Goal: Information Seeking & Learning: Learn about a topic

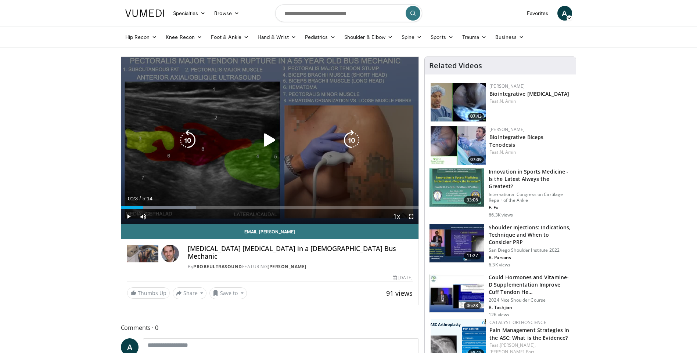
click at [269, 139] on icon "Video Player" at bounding box center [269, 140] width 21 height 21
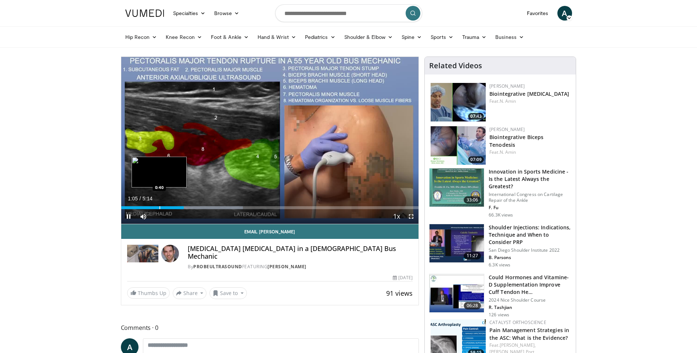
click at [164, 205] on div "Loaded : 40.92% 1:06 0:40" at bounding box center [270, 205] width 298 height 7
click at [158, 209] on div "26%" at bounding box center [163, 216] width 26 height 15
click at [158, 208] on div "Progress Bar" at bounding box center [158, 207] width 1 height 3
click at [149, 207] on div "0:40" at bounding box center [140, 207] width 38 height 3
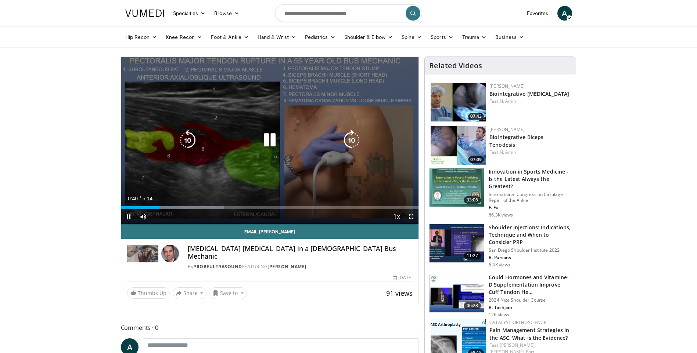
click at [274, 141] on icon "Video Player" at bounding box center [269, 140] width 21 height 21
click at [266, 139] on icon "Video Player" at bounding box center [269, 140] width 21 height 21
click at [272, 140] on icon "Video Player" at bounding box center [269, 140] width 21 height 21
click at [272, 142] on icon "Video Player" at bounding box center [269, 140] width 21 height 21
click at [272, 139] on icon "Video Player" at bounding box center [269, 140] width 21 height 21
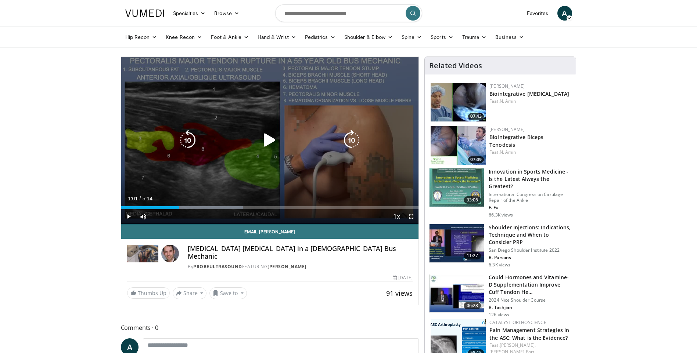
click at [262, 139] on icon "Video Player" at bounding box center [269, 140] width 21 height 21
click at [269, 134] on icon "Video Player" at bounding box center [269, 140] width 21 height 21
click at [271, 141] on icon "Video Player" at bounding box center [269, 140] width 21 height 21
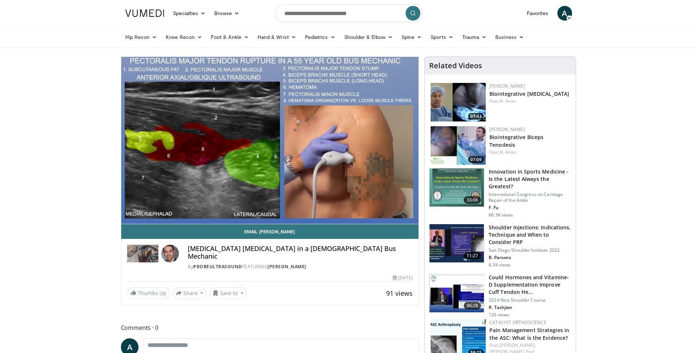
click at [271, 141] on div "10 seconds Tap to unmute" at bounding box center [270, 140] width 298 height 167
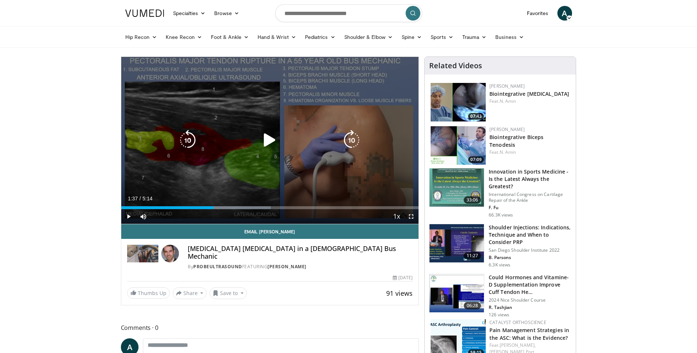
click at [269, 140] on icon "Video Player" at bounding box center [269, 140] width 21 height 21
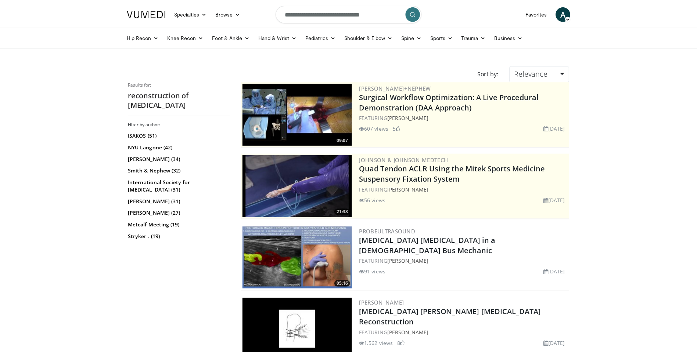
scroll to position [110, 0]
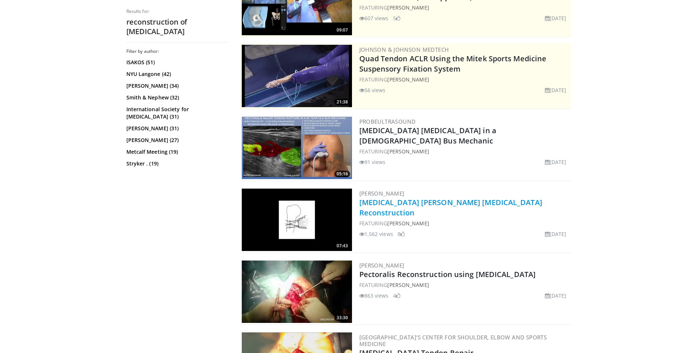
click at [453, 205] on link "[MEDICAL_DATA] [PERSON_NAME] [MEDICAL_DATA] Reconstruction" at bounding box center [450, 208] width 183 height 20
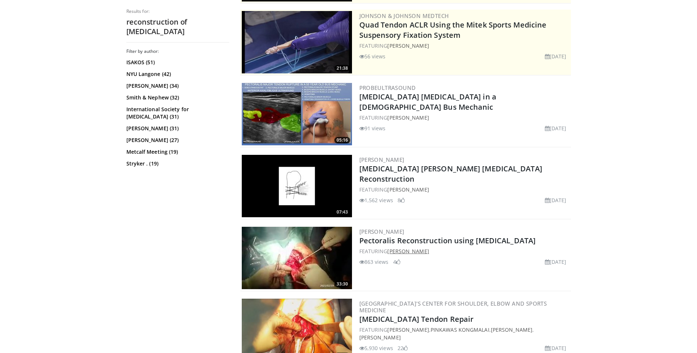
scroll to position [147, 0]
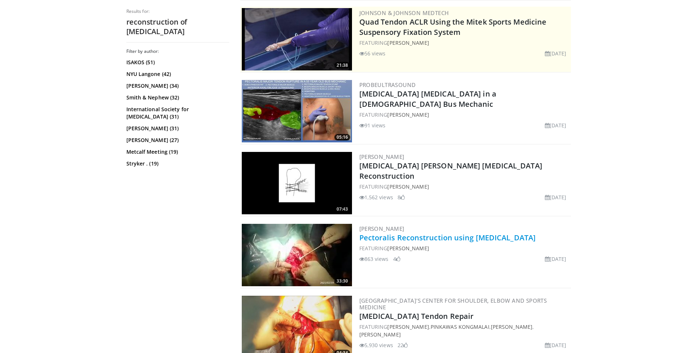
click at [442, 239] on link "Pectoralis Reconstruction using Allograft" at bounding box center [447, 238] width 177 height 10
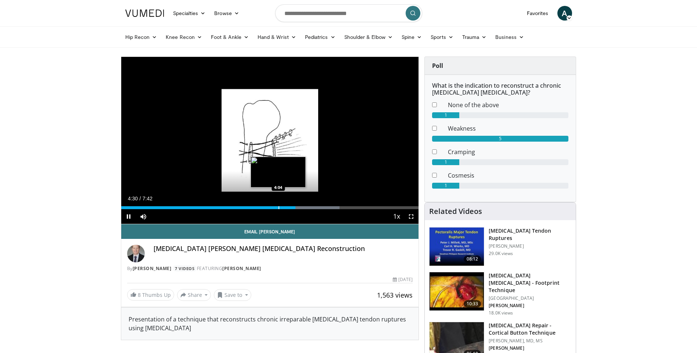
click at [278, 206] on div "Progress Bar" at bounding box center [278, 207] width 1 height 3
click at [273, 207] on div "4:04" at bounding box center [200, 207] width 158 height 3
click at [267, 207] on div "3:56" at bounding box center [197, 207] width 152 height 3
click at [284, 208] on div "Progress Bar" at bounding box center [284, 207] width 1 height 3
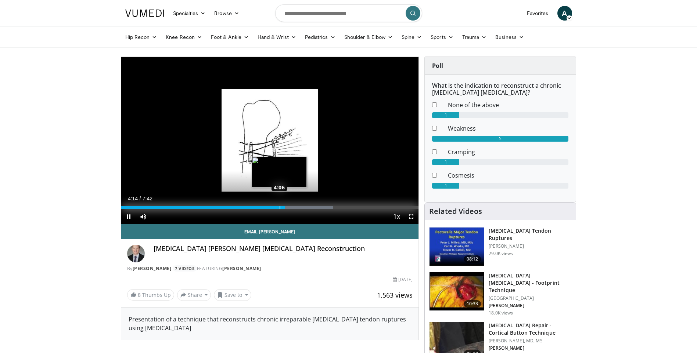
click at [280, 208] on div "Progress Bar" at bounding box center [280, 207] width 1 height 3
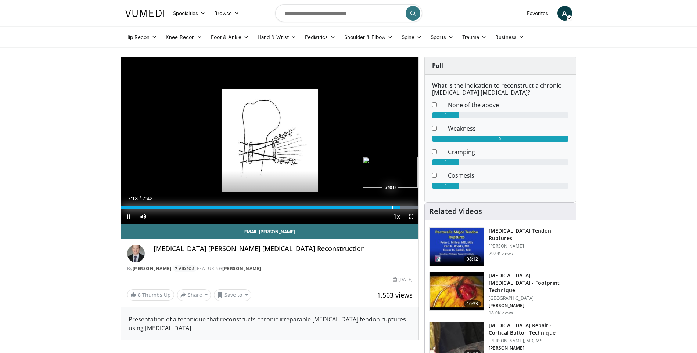
click at [392, 208] on div "Progress Bar" at bounding box center [392, 207] width 1 height 3
click at [385, 208] on div "Progress Bar" at bounding box center [384, 207] width 1 height 3
click at [380, 208] on div "Progress Bar" at bounding box center [380, 207] width 1 height 3
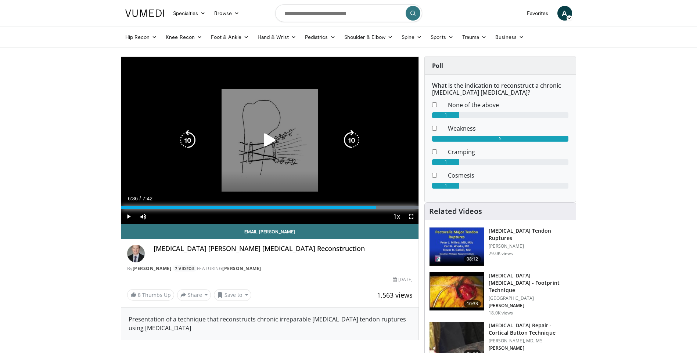
click at [376, 207] on div "6:36" at bounding box center [248, 207] width 255 height 3
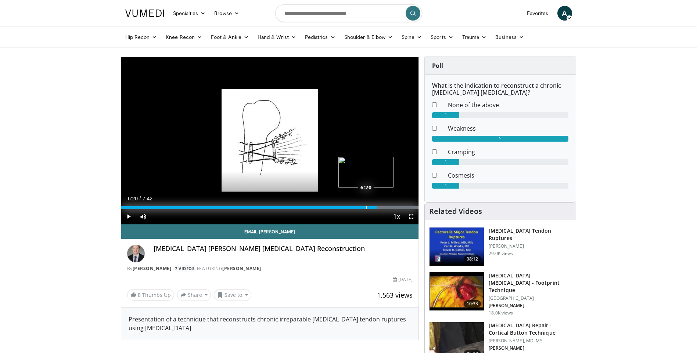
click at [365, 206] on div "6:37" at bounding box center [249, 207] width 256 height 3
click at [367, 206] on div "Loaded : 100.00% 6:20 6:23" at bounding box center [270, 205] width 298 height 7
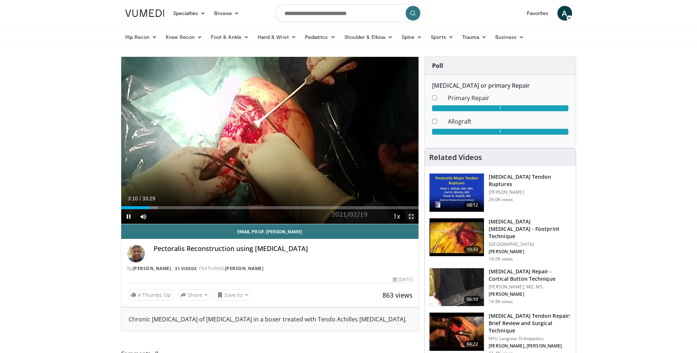
click at [412, 217] on span "Video Player" at bounding box center [411, 216] width 15 height 15
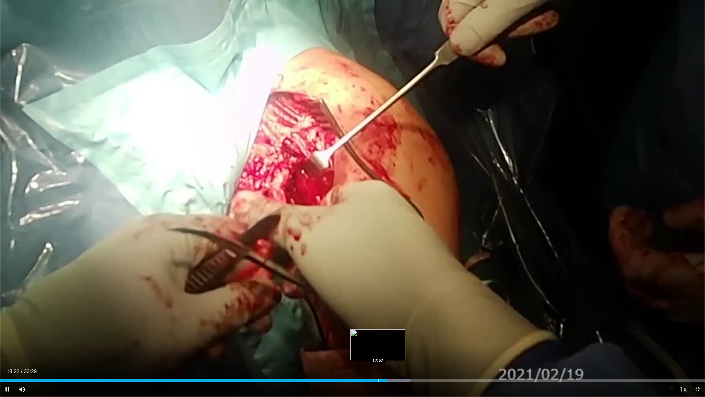
click at [379, 353] on div "Progress Bar" at bounding box center [378, 380] width 1 height 3
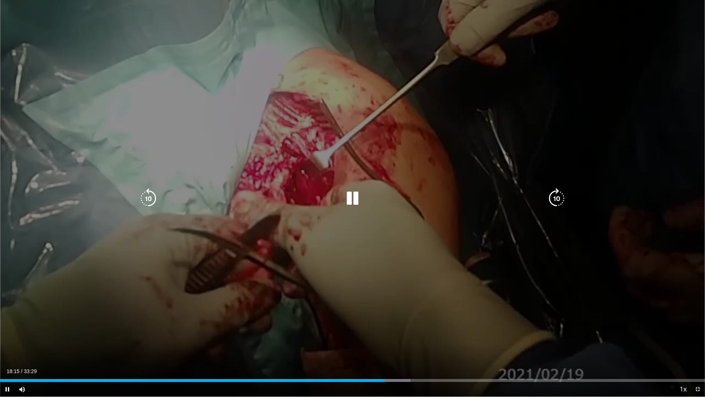
click at [352, 194] on icon "Video Player" at bounding box center [352, 198] width 21 height 21
click at [328, 220] on div "10 seconds Tap to unmute" at bounding box center [352, 198] width 705 height 396
click at [356, 202] on icon "Video Player" at bounding box center [352, 198] width 21 height 21
click at [352, 195] on icon "Video Player" at bounding box center [352, 198] width 21 height 21
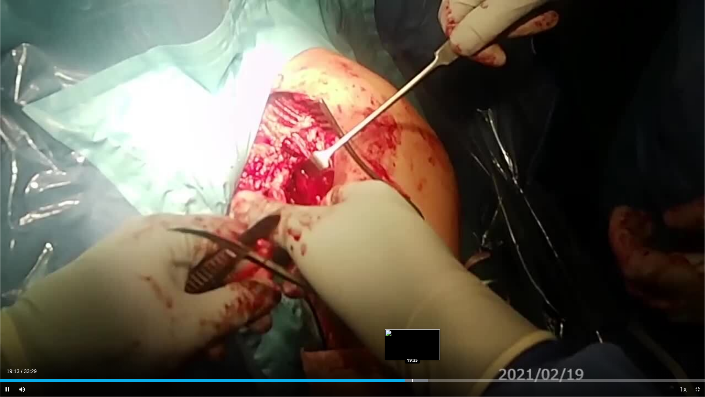
click at [410, 353] on div "Progress Bar" at bounding box center [410, 380] width 35 height 3
click at [422, 353] on div "Current Time 19:29 / Duration 33:29 Pause Skip Backward Skip Forward Mute Loade…" at bounding box center [352, 389] width 705 height 15
click at [423, 353] on div "Progress Bar" at bounding box center [422, 380] width 1 height 3
click at [434, 353] on div "Progress Bar" at bounding box center [434, 380] width 1 height 3
click at [432, 353] on div "Progress Bar" at bounding box center [432, 380] width 1 height 3
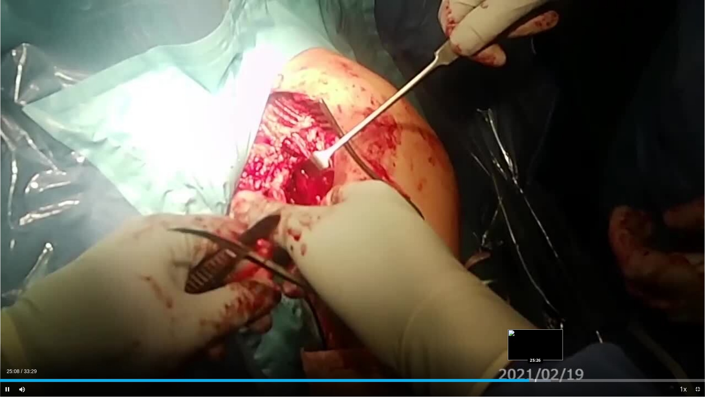
click at [536, 353] on div "Progress Bar" at bounding box center [536, 380] width 1 height 3
click at [548, 353] on div "Progress Bar" at bounding box center [547, 380] width 1 height 3
click at [550, 353] on div "Loaded : 78.97% 26:01 26:13" at bounding box center [352, 378] width 705 height 7
click at [559, 353] on div "Progress Bar" at bounding box center [559, 380] width 1 height 3
click at [580, 353] on div "Loaded : 84.09% 27:31 27:32" at bounding box center [352, 380] width 705 height 3
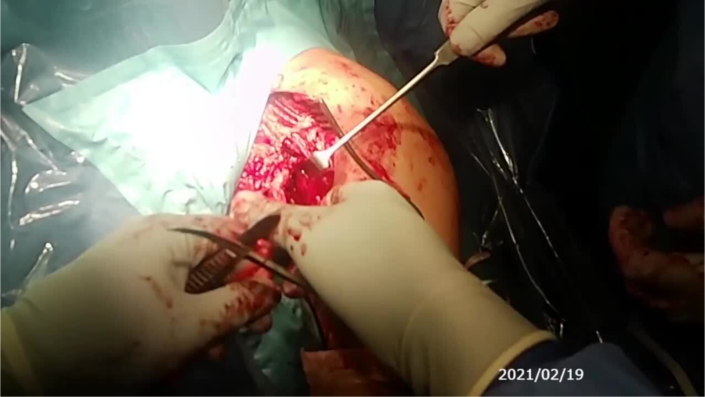
click at [591, 353] on video-js "**********" at bounding box center [352, 198] width 705 height 397
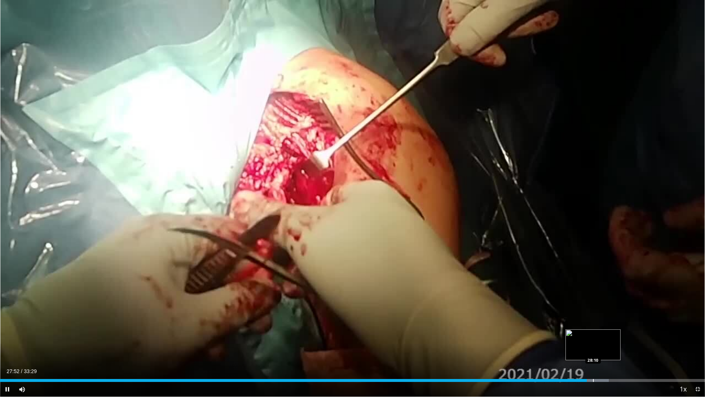
click at [594, 353] on div "Progress Bar" at bounding box center [593, 380] width 1 height 3
click at [601, 353] on div "Loaded : 86.58% 28:11 28:24" at bounding box center [352, 380] width 705 height 3
click at [607, 353] on div "Progress Bar" at bounding box center [607, 380] width 1 height 3
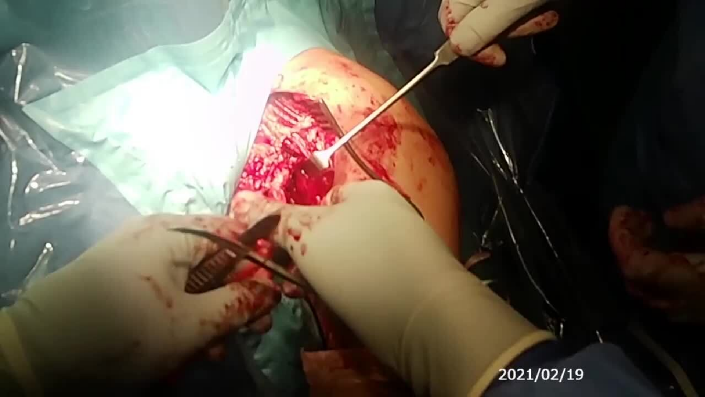
click at [615, 353] on video-js "**********" at bounding box center [352, 198] width 705 height 397
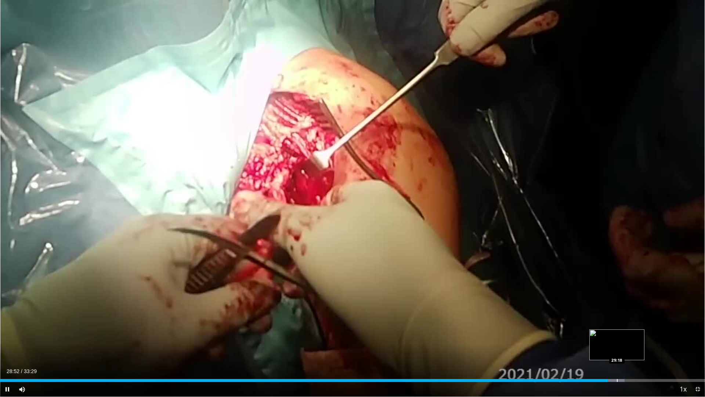
click at [617, 353] on div "Progress Bar" at bounding box center [617, 380] width 1 height 3
click at [623, 353] on div "Progress Bar" at bounding box center [622, 380] width 1 height 3
click at [630, 353] on div "Progress Bar" at bounding box center [630, 380] width 1 height 3
drag, startPoint x: 635, startPoint y: 378, endPoint x: 639, endPoint y: 378, distance: 4.0
click at [635, 353] on div "Loaded : 90.06% 29:55 30:08" at bounding box center [352, 378] width 705 height 7
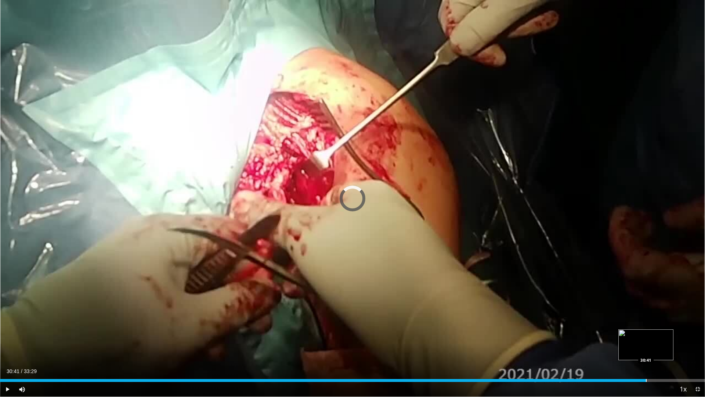
click at [646, 353] on div "Progress Bar" at bounding box center [646, 380] width 1 height 3
click at [695, 353] on span "Video Player" at bounding box center [698, 389] width 15 height 15
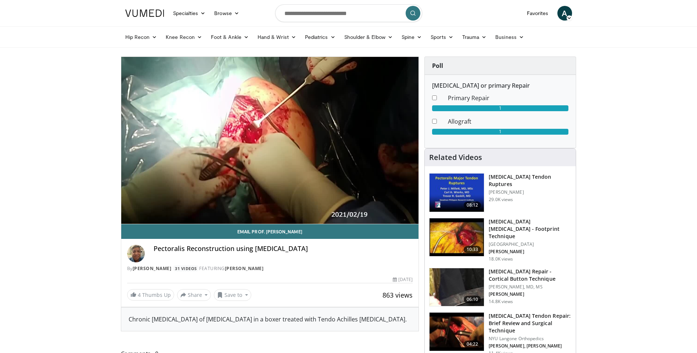
click at [525, 226] on h3 "[MEDICAL_DATA] [MEDICAL_DATA] - Footprint Technique" at bounding box center [530, 229] width 83 height 22
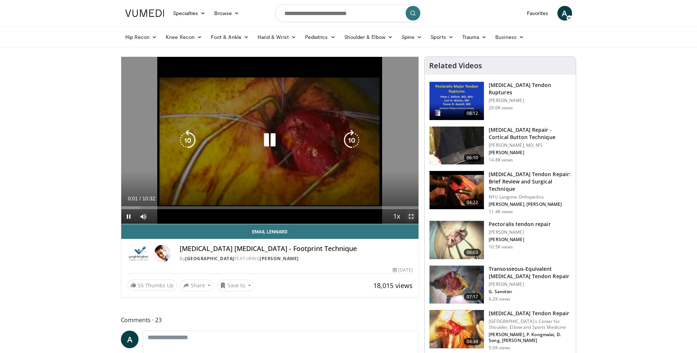
drag, startPoint x: 412, startPoint y: 216, endPoint x: 413, endPoint y: 243, distance: 27.2
click at [412, 216] on span "Video Player" at bounding box center [411, 216] width 15 height 15
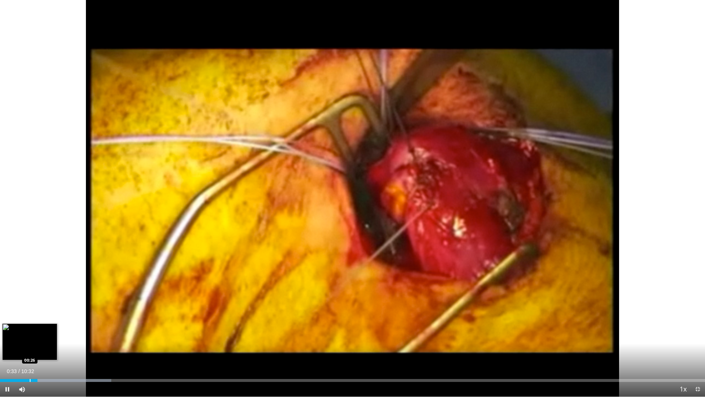
click at [30, 353] on div "Progress Bar" at bounding box center [30, 380] width 1 height 3
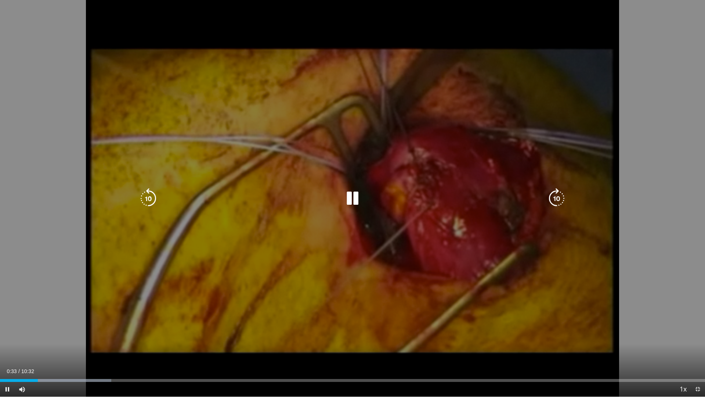
click at [355, 198] on icon "Video Player" at bounding box center [352, 198] width 21 height 21
click at [347, 199] on icon "Video Player" at bounding box center [352, 198] width 21 height 21
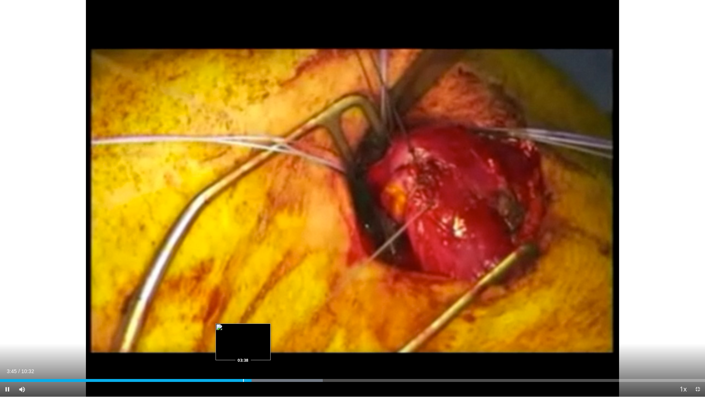
click at [243, 353] on div "Progress Bar" at bounding box center [243, 380] width 1 height 3
click at [240, 353] on div "Loaded : 45.78% 03:40 03:35" at bounding box center [352, 378] width 705 height 7
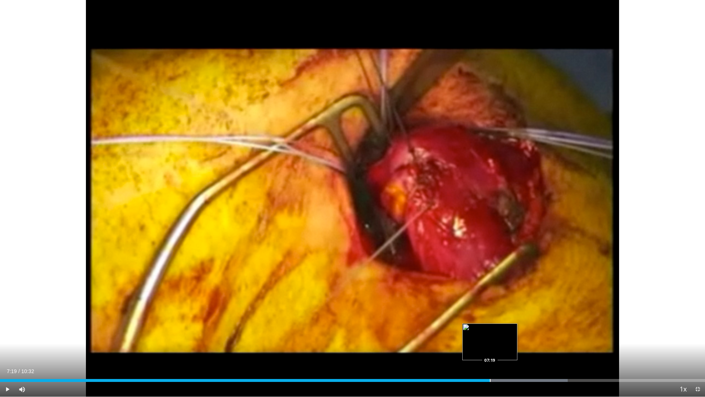
click at [490, 353] on div "Progress Bar" at bounding box center [490, 380] width 1 height 3
click at [696, 353] on span "Video Player" at bounding box center [698, 389] width 15 height 15
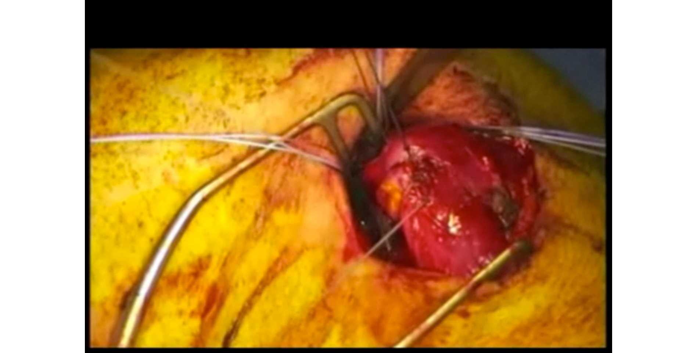
scroll to position [147, 0]
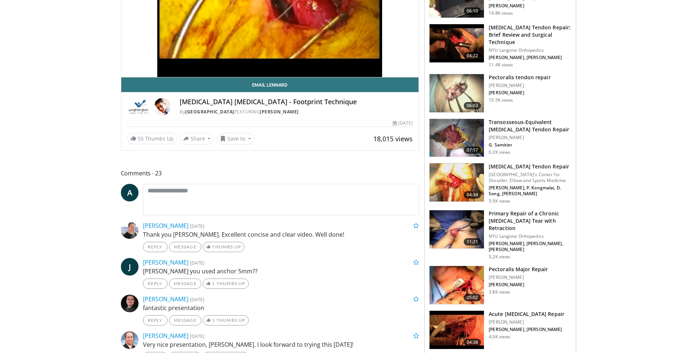
click at [505, 217] on h3 "Primary Repair of a Chronic [MEDICAL_DATA] Tear with Retraction" at bounding box center [530, 221] width 83 height 22
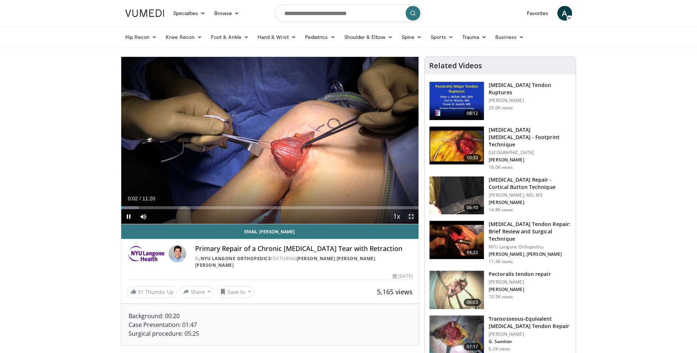
click at [412, 215] on span "Video Player" at bounding box center [411, 216] width 15 height 15
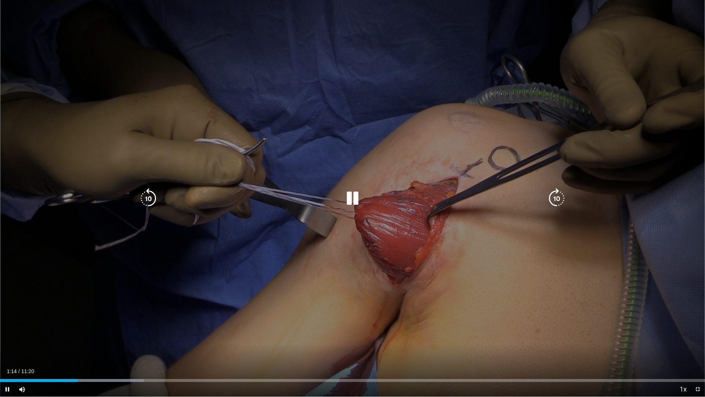
click at [352, 196] on icon "Video Player" at bounding box center [352, 198] width 21 height 21
click at [354, 198] on icon "Video Player" at bounding box center [352, 198] width 21 height 21
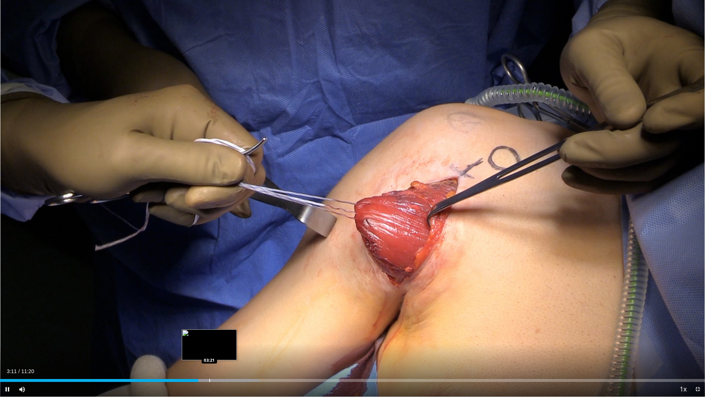
click at [209, 353] on div "Progress Bar" at bounding box center [209, 380] width 1 height 3
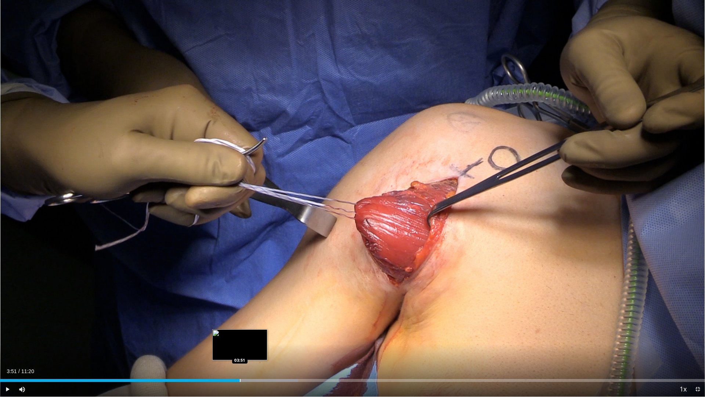
click at [240, 353] on div "Progress Bar" at bounding box center [240, 380] width 1 height 3
click at [254, 353] on div "Progress Bar" at bounding box center [253, 380] width 1 height 3
click at [266, 353] on div "Progress Bar" at bounding box center [266, 380] width 1 height 3
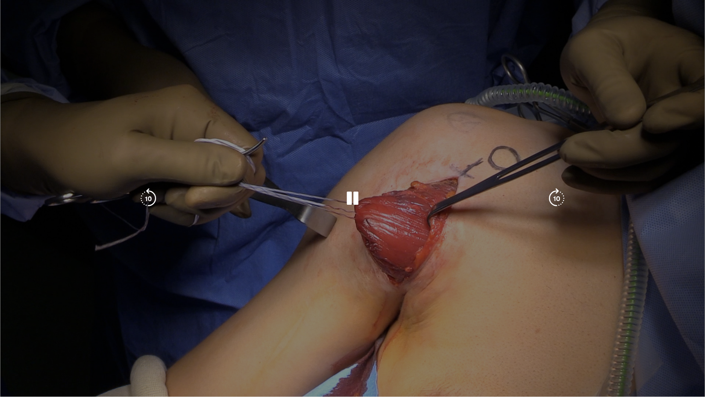
click at [271, 353] on video-js "**********" at bounding box center [352, 198] width 705 height 397
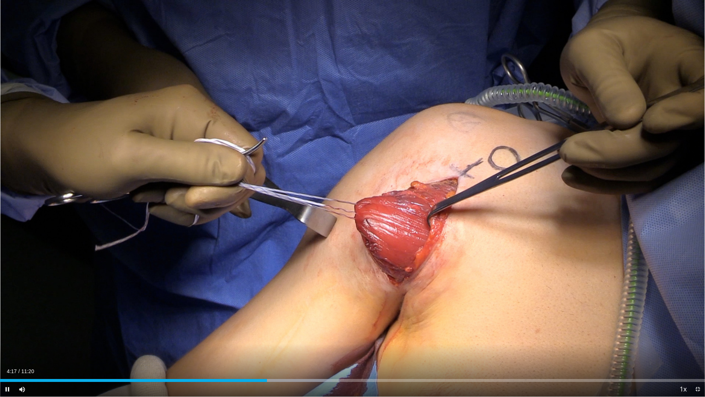
click at [286, 353] on div "Current Time 4:17 / Duration 11:20 Pause Skip Backward Skip Forward Mute 100% L…" at bounding box center [352, 389] width 705 height 15
click at [285, 353] on div "Progress Bar" at bounding box center [285, 380] width 1 height 3
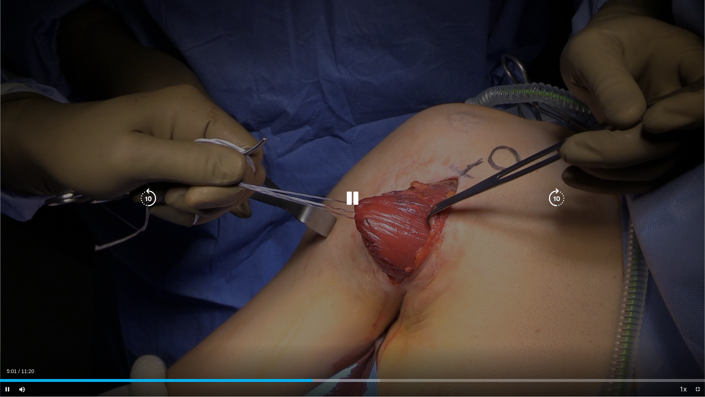
click at [352, 197] on icon "Video Player" at bounding box center [352, 198] width 21 height 21
click at [339, 247] on div "10 seconds Tap to unmute" at bounding box center [352, 198] width 705 height 396
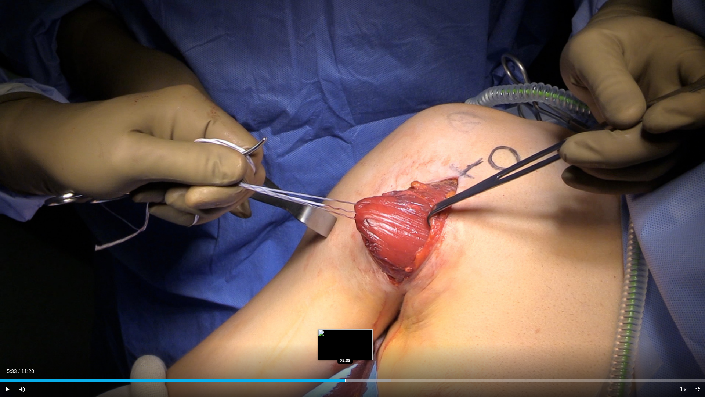
click at [346, 353] on div "Progress Bar" at bounding box center [341, 380] width 99 height 3
click at [328, 353] on div "Loaded : 57.39% 05:35 05:16" at bounding box center [352, 378] width 705 height 7
drag, startPoint x: 341, startPoint y: 380, endPoint x: 304, endPoint y: 349, distance: 48.3
click at [304, 349] on div "10 seconds Tap to unmute" at bounding box center [352, 198] width 705 height 396
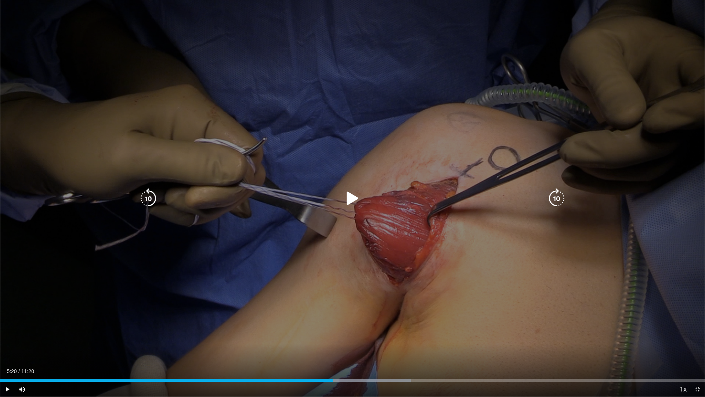
drag, startPoint x: 353, startPoint y: 177, endPoint x: 356, endPoint y: 189, distance: 12.4
click at [354, 179] on div "10 seconds Tap to unmute" at bounding box center [352, 198] width 705 height 396
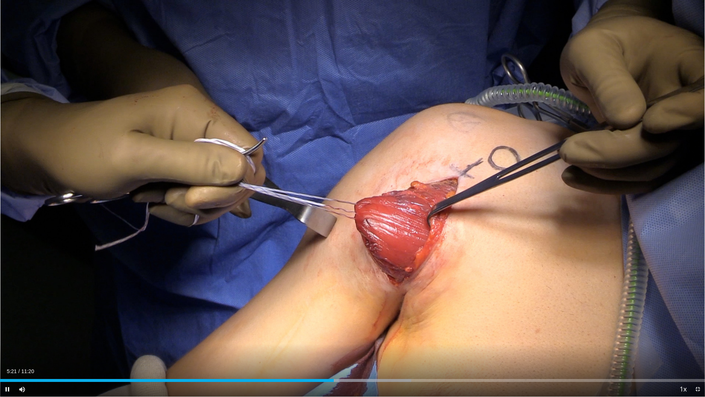
click at [336, 353] on div "Current Time 5:21 / Duration 11:20 Pause Skip Backward Skip Forward Mute 100% L…" at bounding box center [352, 389] width 705 height 15
click at [338, 353] on div "Progress Bar" at bounding box center [338, 380] width 1 height 3
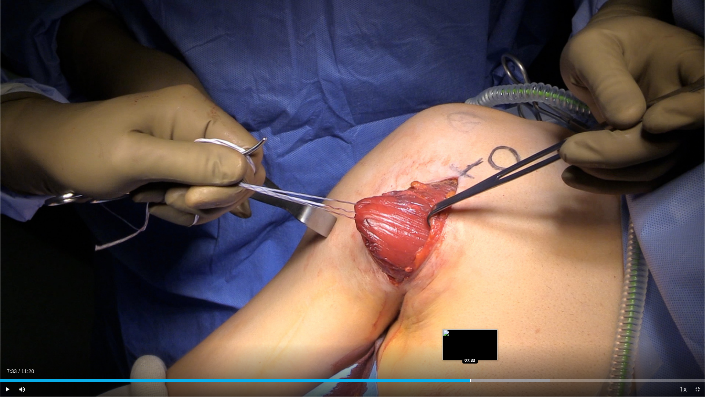
click at [470, 353] on div "Progress Bar" at bounding box center [470, 380] width 1 height 3
click at [485, 353] on div "Progress Bar" at bounding box center [485, 380] width 1 height 3
click at [488, 353] on div "Loaded : 80.20% 07:51 07:50" at bounding box center [352, 380] width 705 height 3
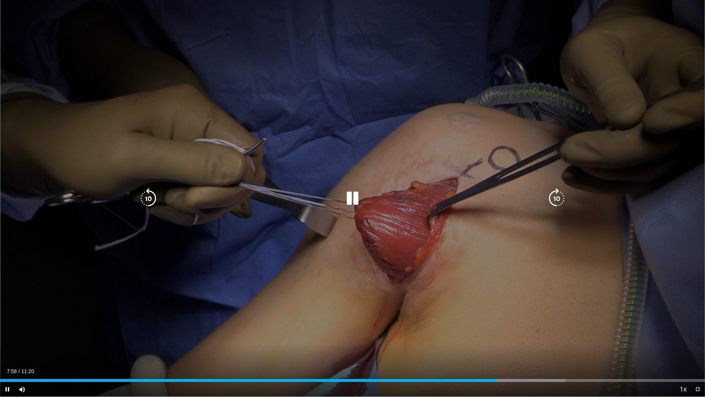
click at [350, 201] on icon "Video Player" at bounding box center [352, 198] width 21 height 21
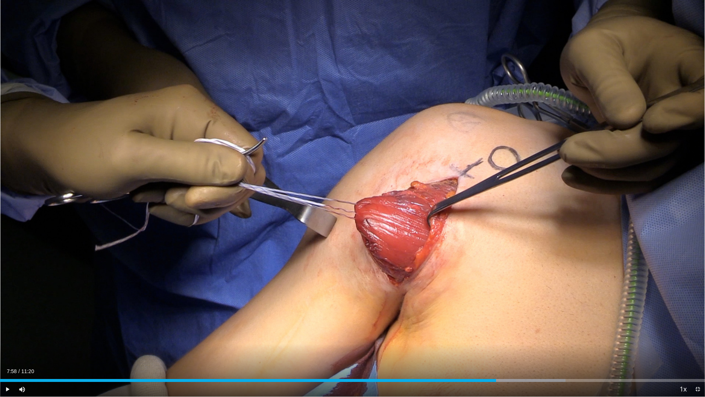
click at [350, 201] on div "10 seconds Tap to unmute" at bounding box center [352, 198] width 705 height 396
click at [494, 353] on div "Progress Bar" at bounding box center [494, 380] width 1 height 3
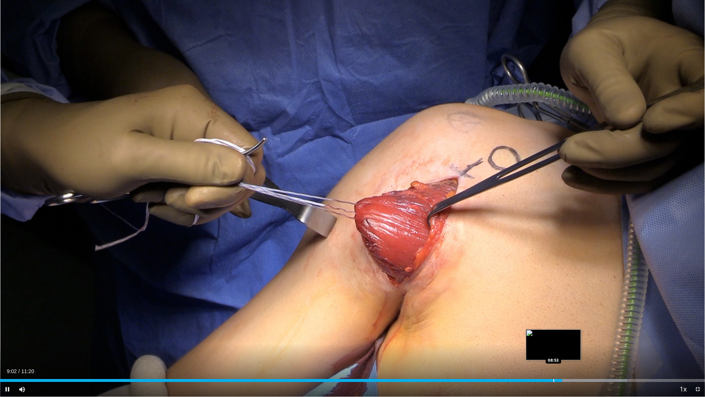
click at [553, 353] on div "09:02" at bounding box center [281, 380] width 562 height 3
click at [544, 353] on div "Loaded : 88.95% 08:55 08:45" at bounding box center [352, 378] width 705 height 7
click at [537, 353] on div "Current Time 8:45 / Duration 11:20 Pause Skip Backward Skip Forward Mute 100% L…" at bounding box center [352, 389] width 705 height 15
click at [530, 353] on div "Progress Bar" at bounding box center [530, 380] width 1 height 3
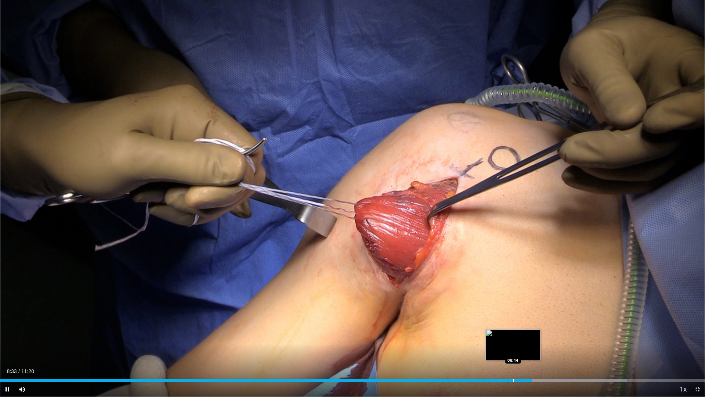
click at [513, 353] on div "08:33" at bounding box center [266, 380] width 532 height 3
click at [500, 353] on div "Loaded : 78.74% 08:01 08:01" at bounding box center [352, 378] width 705 height 7
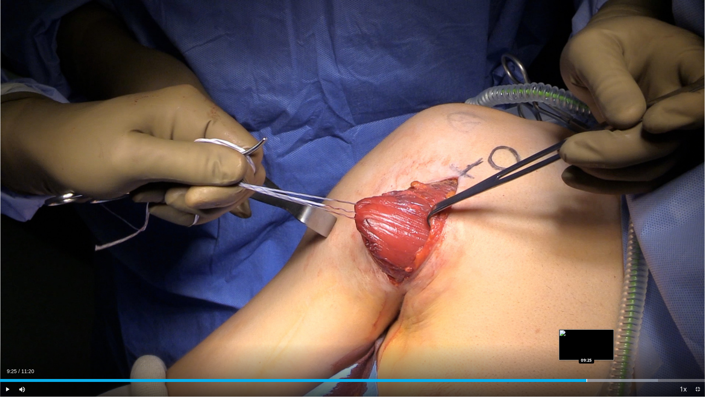
click at [587, 353] on div "Progress Bar" at bounding box center [587, 380] width 1 height 3
click at [579, 353] on div "Loaded : 93.33% 09:32 09:19" at bounding box center [352, 380] width 705 height 3
click at [584, 353] on div "Progress Bar" at bounding box center [584, 380] width 1 height 3
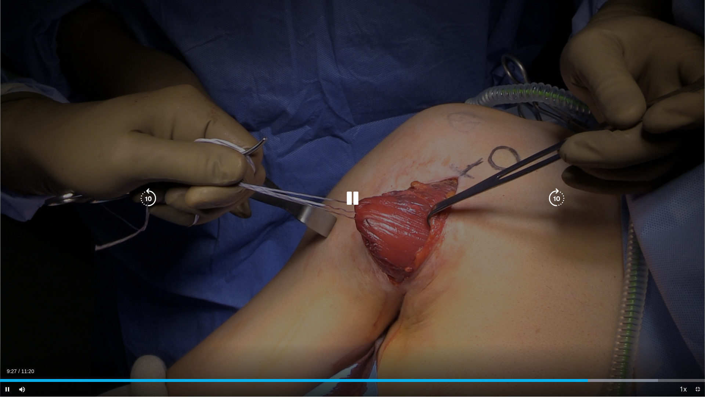
click at [352, 202] on icon "Video Player" at bounding box center [352, 198] width 21 height 21
click at [354, 198] on icon "Video Player" at bounding box center [352, 198] width 21 height 21
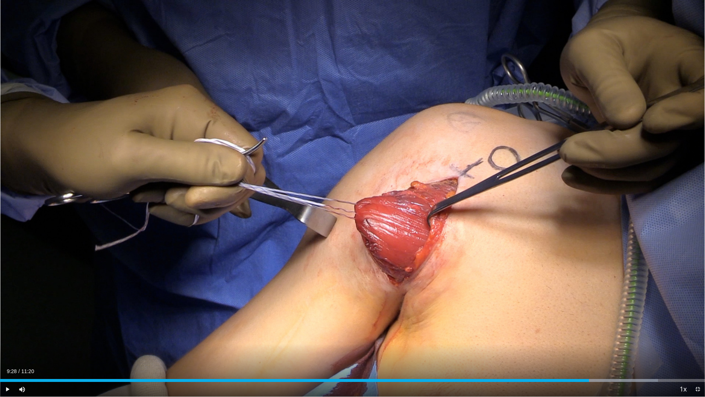
click at [354, 198] on div "10 seconds Tap to unmute" at bounding box center [352, 198] width 705 height 396
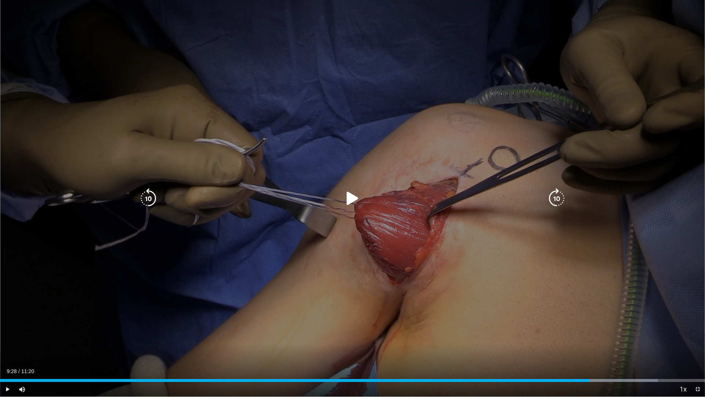
click at [354, 198] on div "10 seconds Tap to unmute" at bounding box center [352, 198] width 705 height 396
click at [354, 198] on icon "Video Player" at bounding box center [352, 198] width 21 height 21
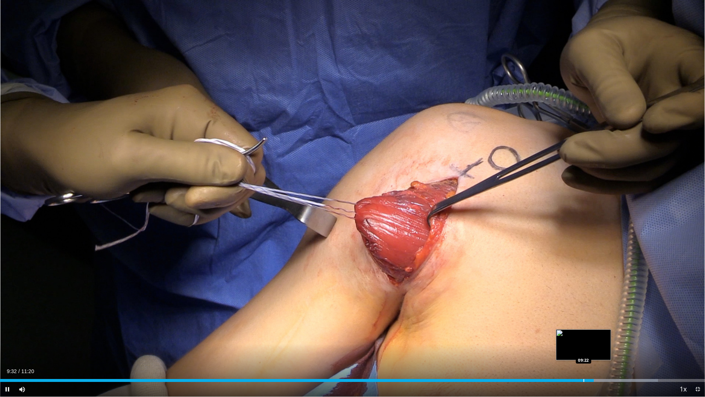
click at [584, 353] on div "Progress Bar" at bounding box center [584, 380] width 1 height 3
click at [586, 353] on div "Loaded : 93.33% 09:33 09:24" at bounding box center [352, 378] width 705 height 7
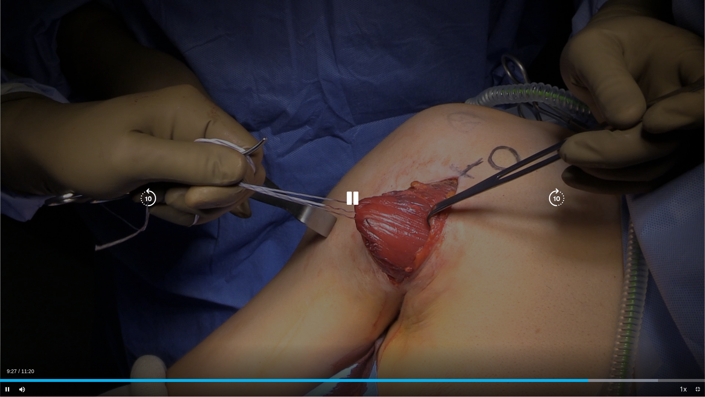
click at [360, 212] on div "10 seconds Tap to unmute" at bounding box center [352, 198] width 705 height 396
click at [348, 202] on icon "Video Player" at bounding box center [352, 198] width 21 height 21
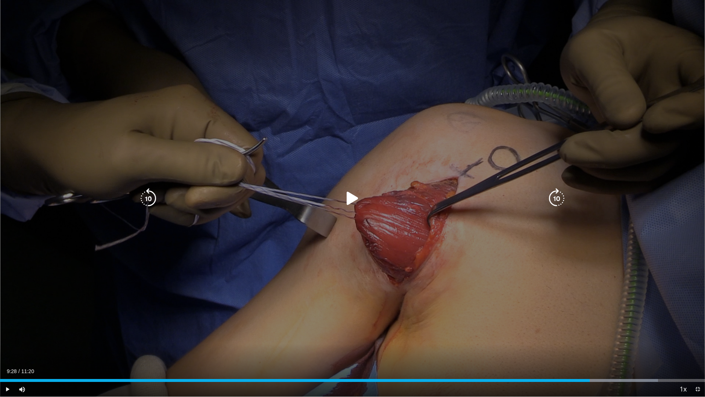
click at [348, 202] on icon "Video Player" at bounding box center [352, 198] width 21 height 21
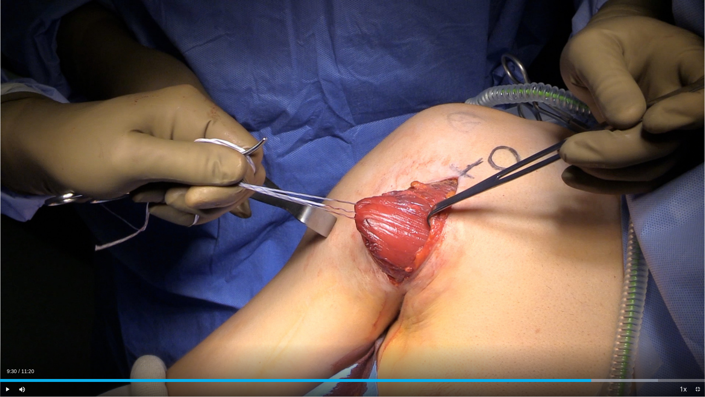
click at [348, 202] on div "10 seconds Tap to unmute" at bounding box center [352, 198] width 705 height 396
click at [327, 256] on div "10 seconds Tap to unmute" at bounding box center [352, 198] width 705 height 396
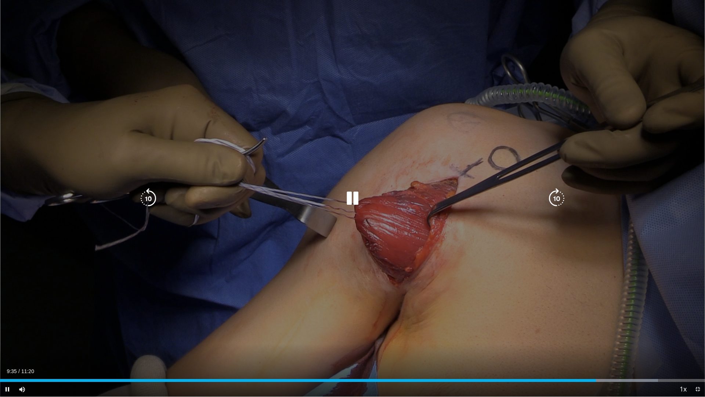
click at [325, 255] on div "10 seconds Tap to unmute" at bounding box center [352, 198] width 705 height 396
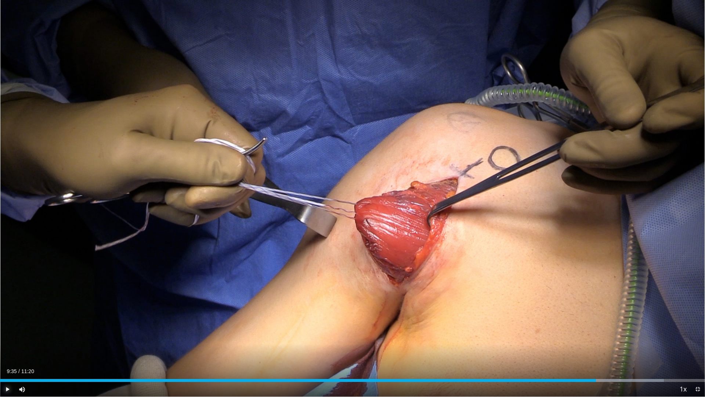
click at [10, 353] on span "Video Player" at bounding box center [7, 389] width 15 height 15
click at [9, 353] on video-js "**********" at bounding box center [352, 198] width 705 height 397
click at [9, 353] on span "Video Player" at bounding box center [7, 389] width 15 height 15
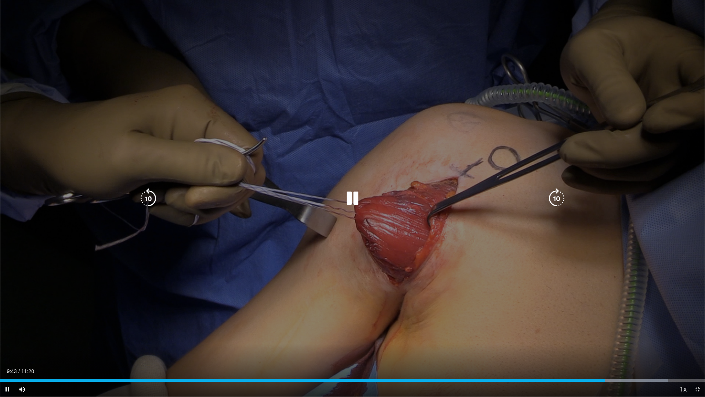
click at [338, 179] on div "10 seconds Tap to unmute" at bounding box center [352, 198] width 705 height 396
click at [363, 195] on div "Video Player" at bounding box center [352, 198] width 423 height 15
click at [347, 200] on icon "Video Player" at bounding box center [352, 198] width 21 height 21
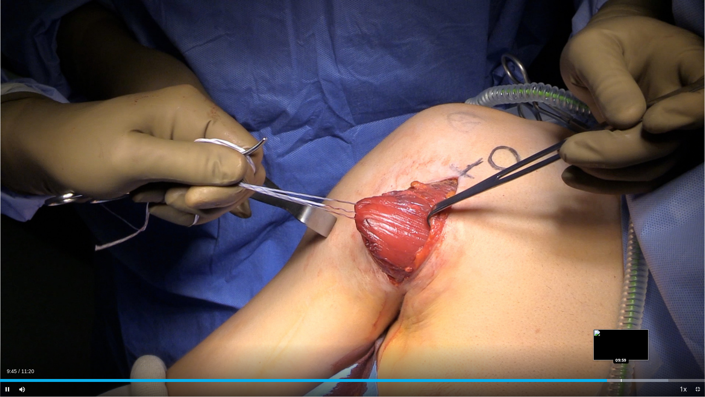
click at [621, 353] on div "Progress Bar" at bounding box center [622, 380] width 93 height 3
click at [651, 353] on div "Loaded : 95.65% 09:58 10:27" at bounding box center [352, 378] width 705 height 7
click at [696, 353] on span "Video Player" at bounding box center [698, 389] width 15 height 15
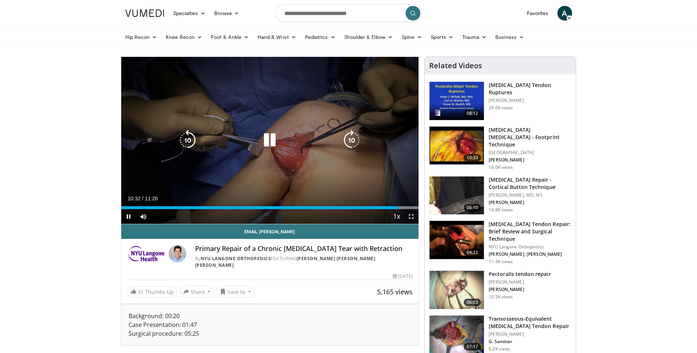
click at [270, 140] on icon "Video Player" at bounding box center [269, 140] width 21 height 21
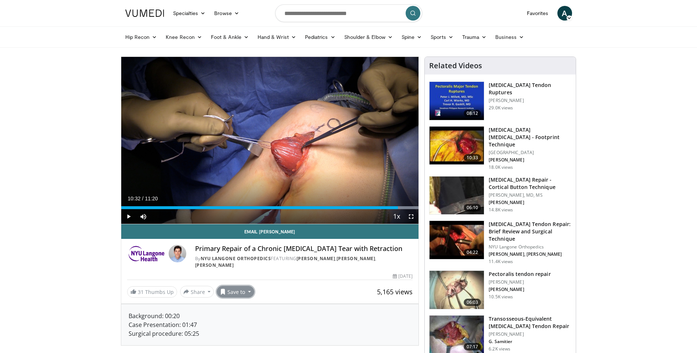
click at [242, 291] on button "Save to" at bounding box center [235, 292] width 37 height 12
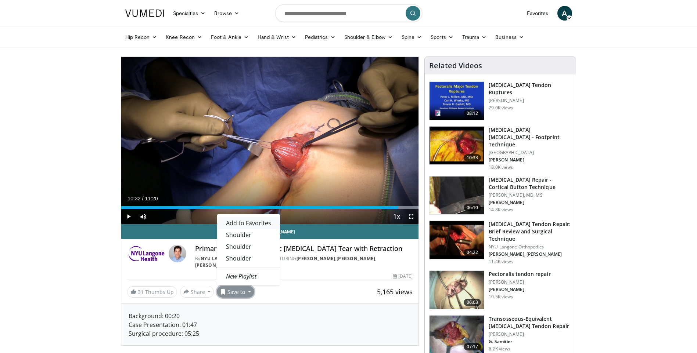
click at [252, 224] on span "Add to Favorites" at bounding box center [248, 223] width 45 height 8
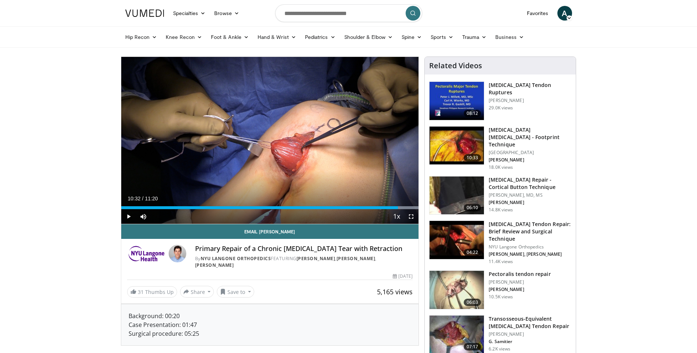
click at [516, 177] on h3 "[MEDICAL_DATA] Repair - Cortical Button Technique" at bounding box center [530, 183] width 83 height 15
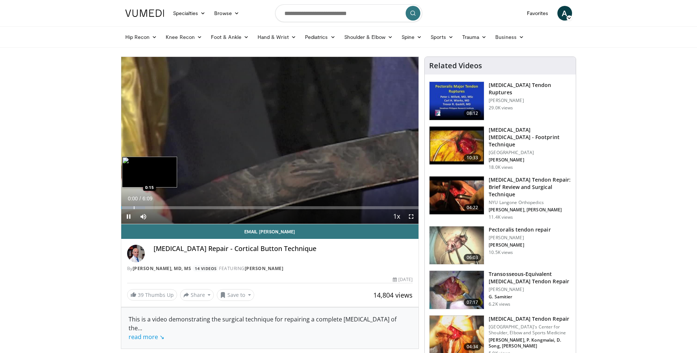
click at [134, 206] on div "Progress Bar" at bounding box center [134, 207] width 1 height 3
click at [143, 206] on div "Progress Bar" at bounding box center [143, 207] width 1 height 3
click at [148, 207] on div "Progress Bar" at bounding box center [148, 207] width 1 height 3
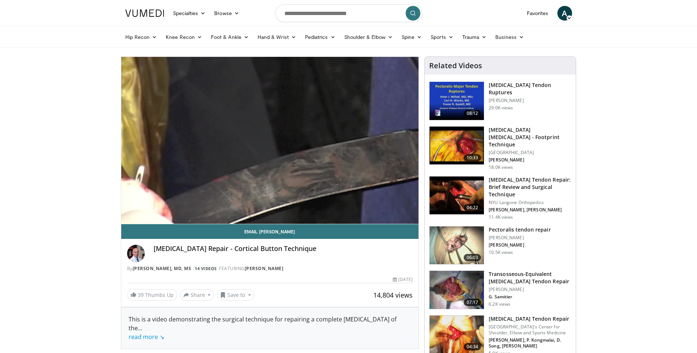
click at [159, 221] on div "Loaded : 16.25% 0:36 0:41" at bounding box center [270, 222] width 298 height 3
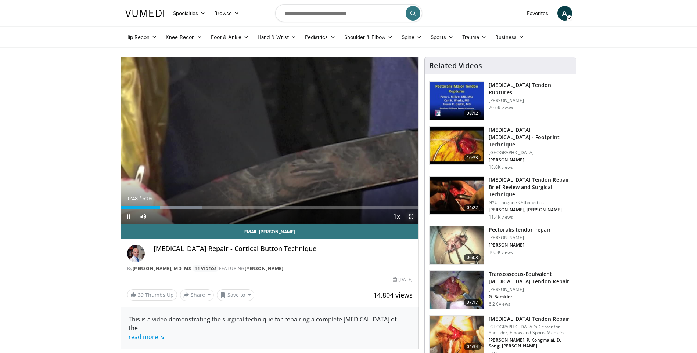
click at [411, 217] on span "Video Player" at bounding box center [411, 216] width 15 height 15
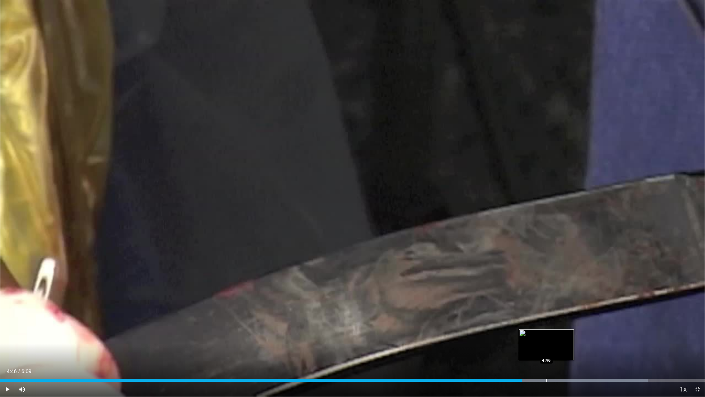
click at [547, 353] on div "Loaded : 91.85% 4:33 4:46" at bounding box center [352, 378] width 705 height 7
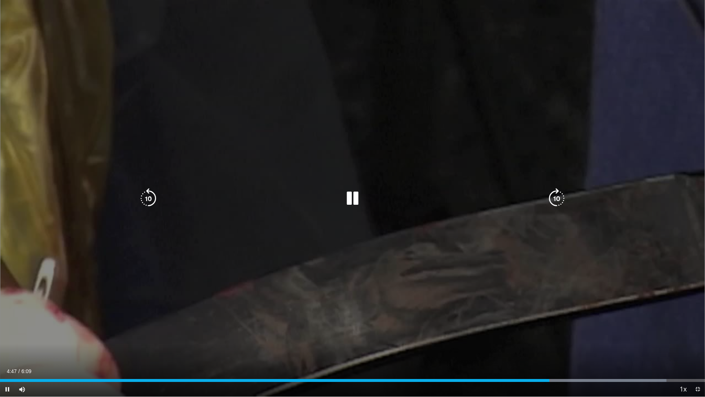
click at [357, 201] on icon "Video Player" at bounding box center [352, 198] width 21 height 21
